Goal: Task Accomplishment & Management: Manage account settings

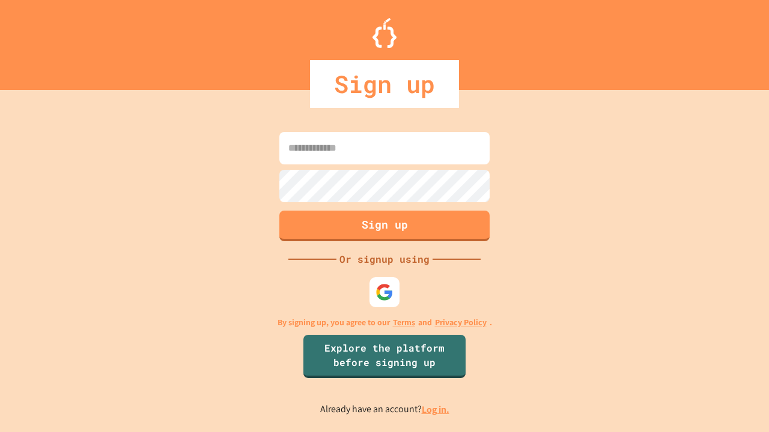
click at [436, 410] on link "Log in." at bounding box center [436, 410] width 28 height 13
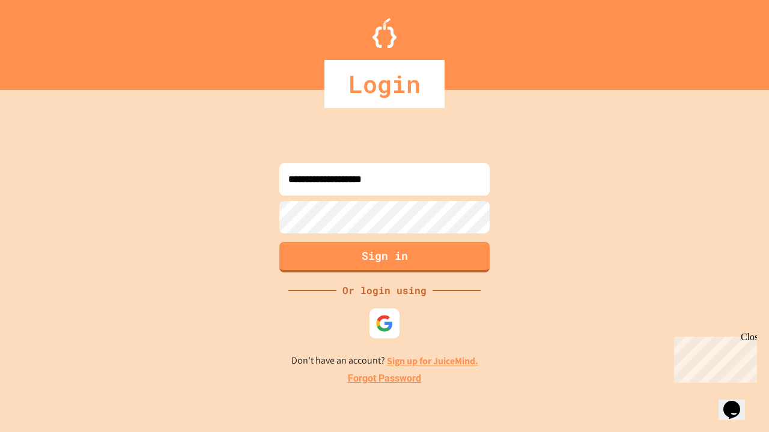
type input "**********"
